Goal: Task Accomplishment & Management: Manage account settings

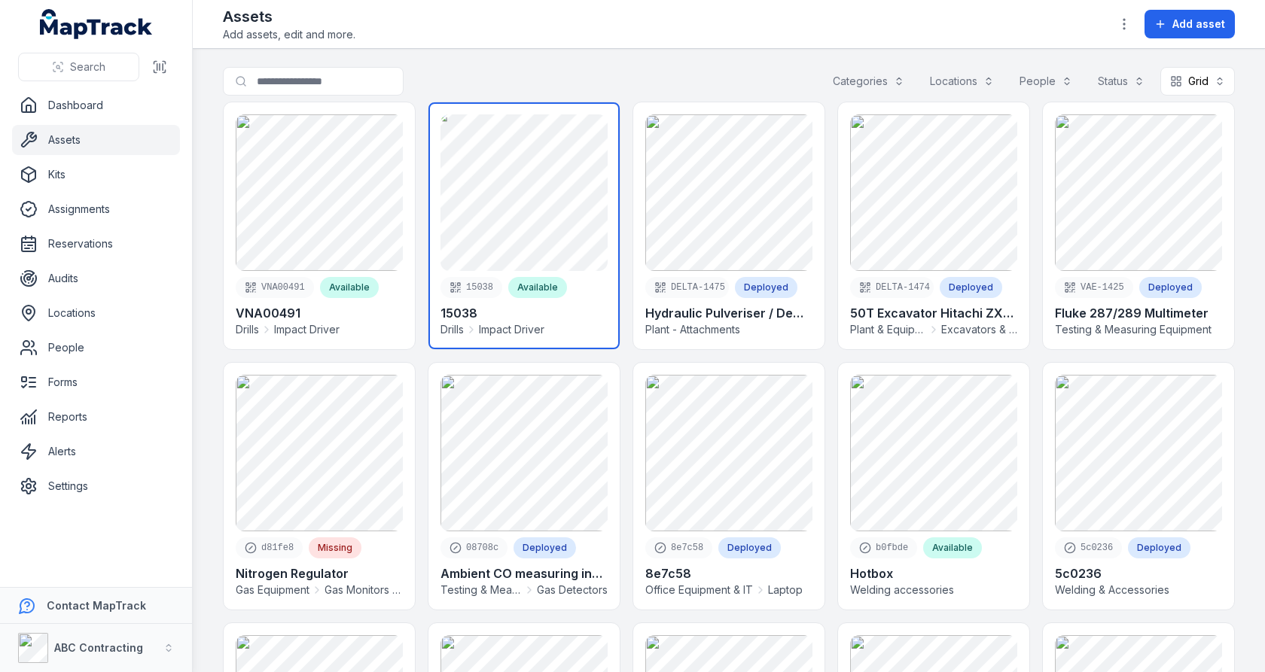
click at [552, 162] on link at bounding box center [523, 225] width 191 height 247
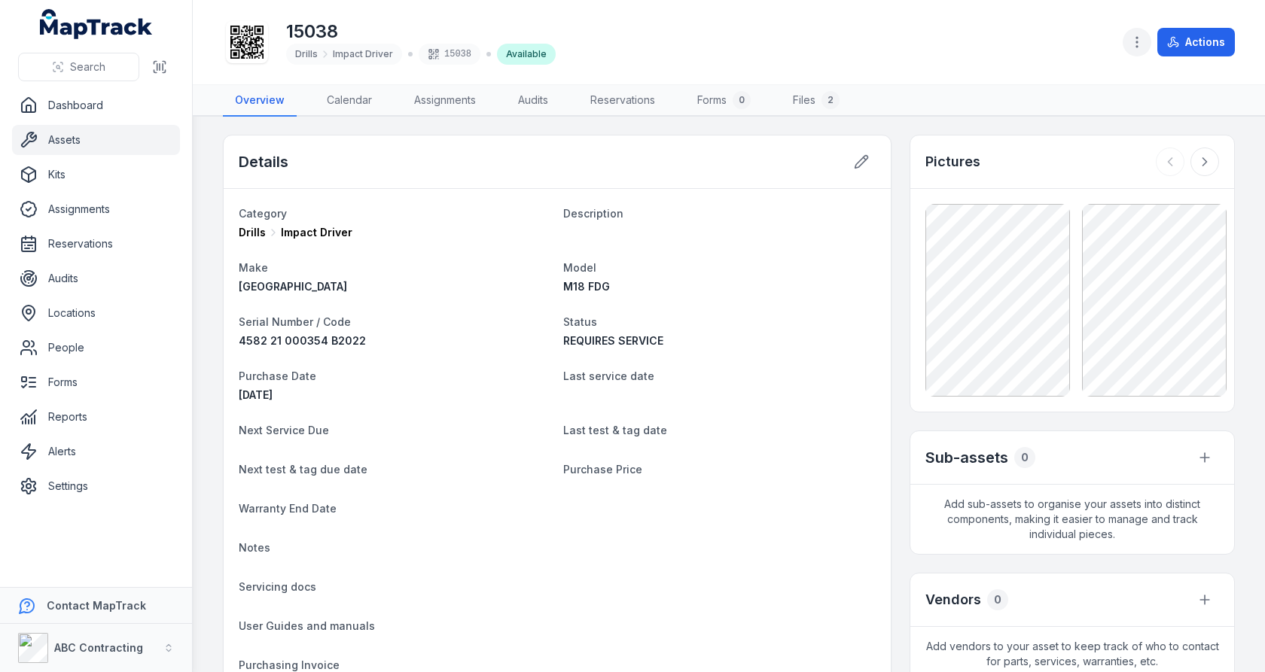
click at [1137, 47] on icon "button" at bounding box center [1136, 42] width 15 height 15
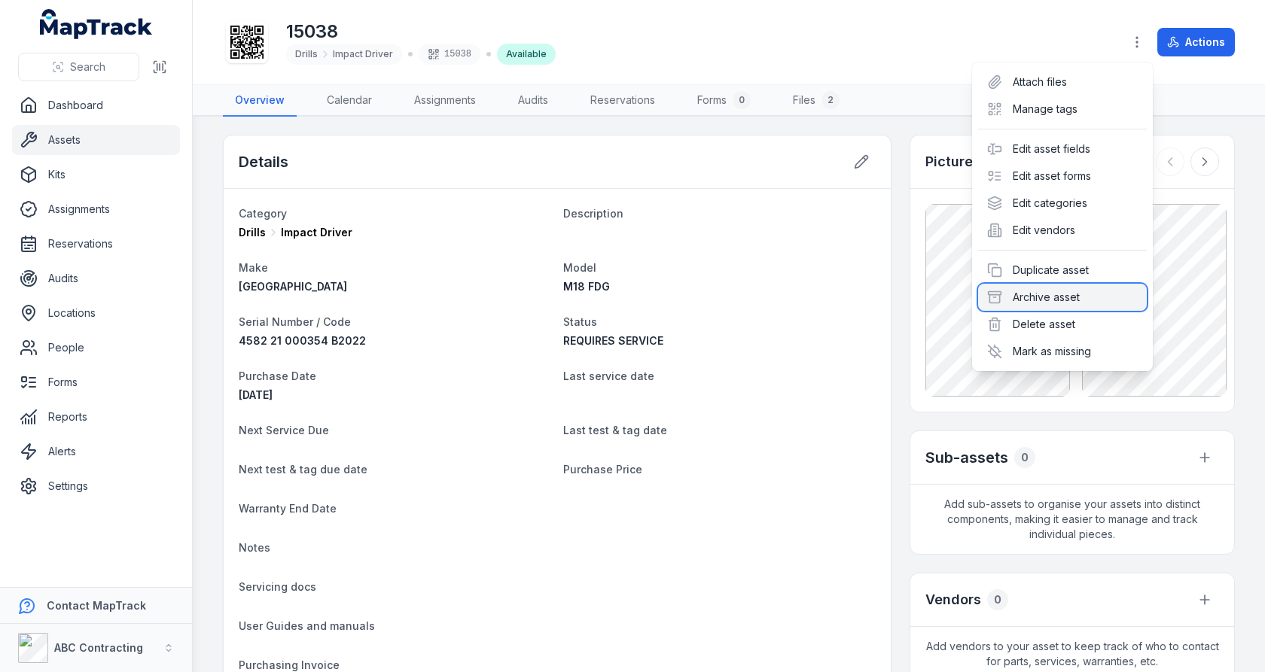
click at [1061, 289] on div "Archive asset" at bounding box center [1062, 297] width 169 height 27
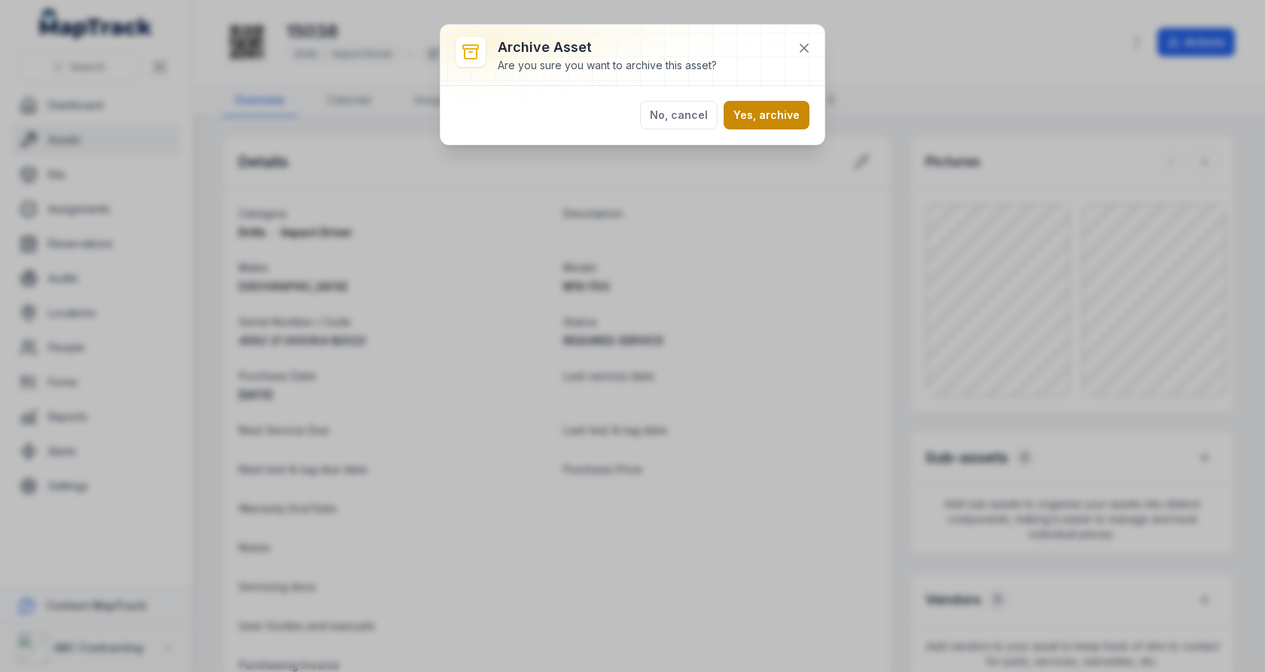
click at [774, 115] on button "Yes, archive" at bounding box center [767, 115] width 86 height 29
click at [760, 312] on div "Archive asset Are you sure you want to archive this asset? No, cancel Yes, arch…" at bounding box center [632, 336] width 1265 height 672
